Goal: Information Seeking & Learning: Learn about a topic

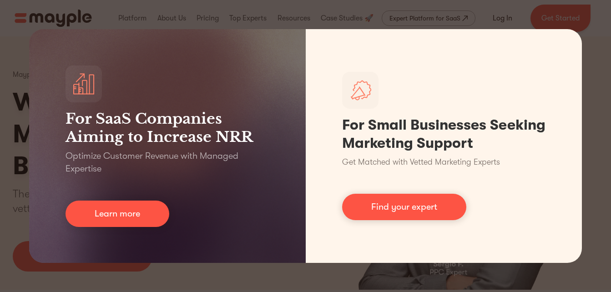
click at [601, 15] on div "For SaaS Companies Aiming to Increase NRR Optimize Customer Revenue with Manage…" at bounding box center [305, 146] width 611 height 292
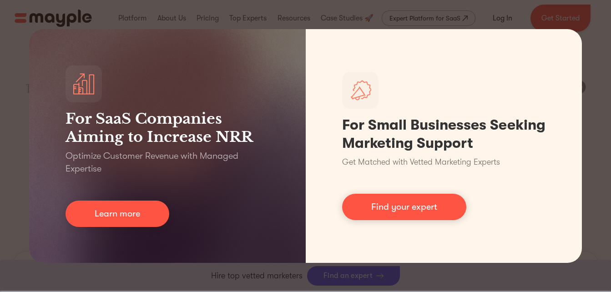
scroll to position [258, 0]
click at [590, 81] on div "For SaaS Companies Aiming to Increase NRR Optimize Customer Revenue with Manage…" at bounding box center [305, 146] width 611 height 292
click at [199, 22] on div "For SaaS Companies Aiming to Increase NRR Optimize Customer Revenue with Manage…" at bounding box center [305, 146] width 611 height 292
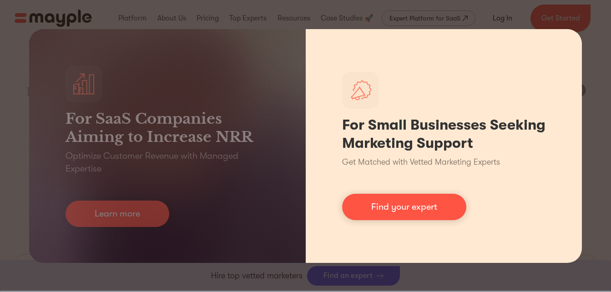
click at [568, 42] on div "For Small Businesses Seeking Marketing Support Get Matched with Vetted Marketin…" at bounding box center [444, 146] width 276 height 234
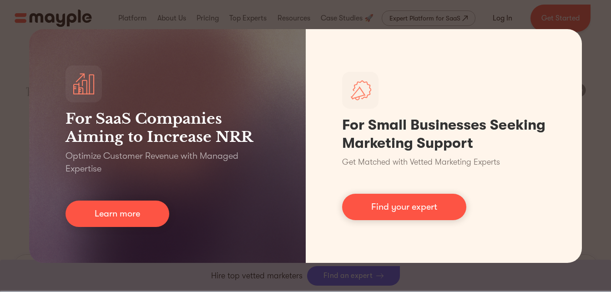
click at [605, 69] on div "For SaaS Companies Aiming to Increase NRR Optimize Customer Revenue with Manage…" at bounding box center [305, 146] width 611 height 292
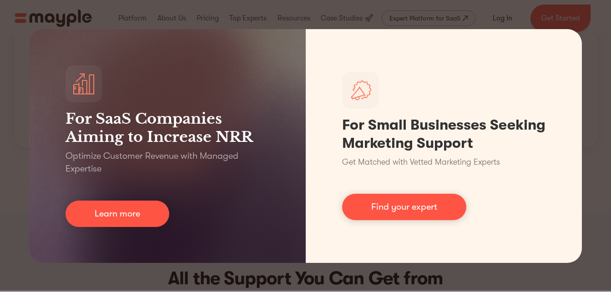
scroll to position [0, 0]
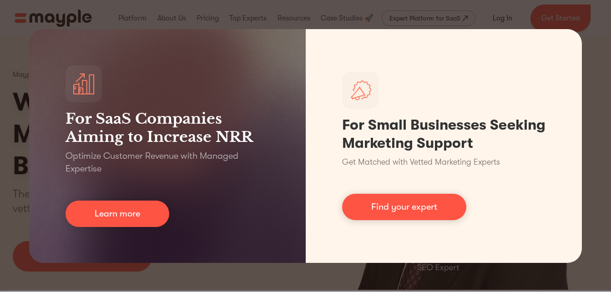
click at [219, 268] on div "For SaaS Companies Aiming to Increase NRR Optimize Customer Revenue with Manage…" at bounding box center [305, 146] width 611 height 292
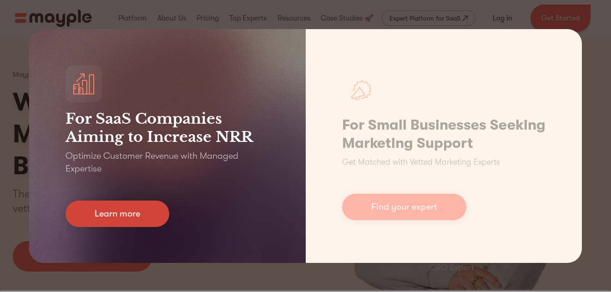
click at [124, 215] on link "Learn more" at bounding box center [117, 214] width 104 height 26
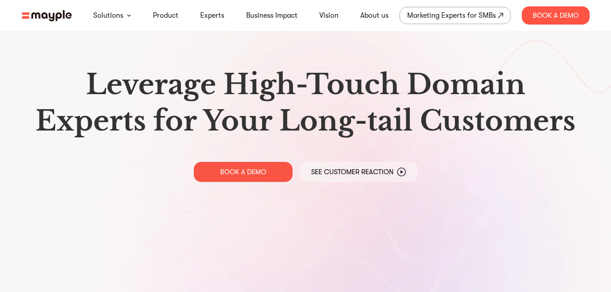
click at [58, 16] on img at bounding box center [47, 15] width 50 height 11
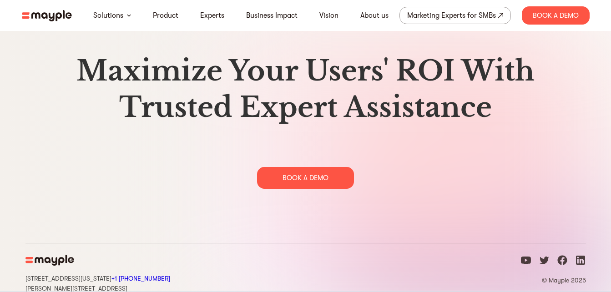
scroll to position [4678, 0]
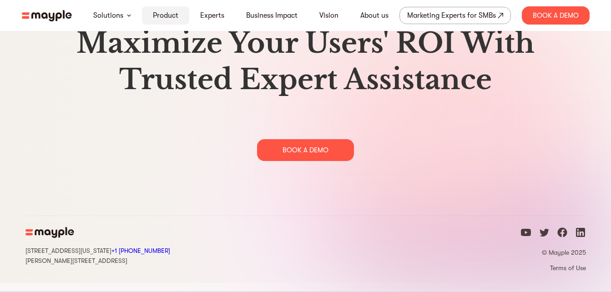
click at [159, 15] on link "Product" at bounding box center [165, 15] width 25 height 11
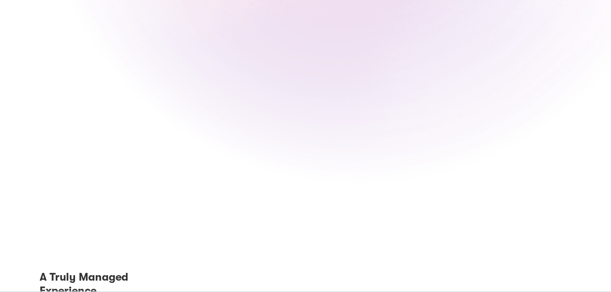
scroll to position [1148, 0]
